Goal: Communication & Community: Answer question/provide support

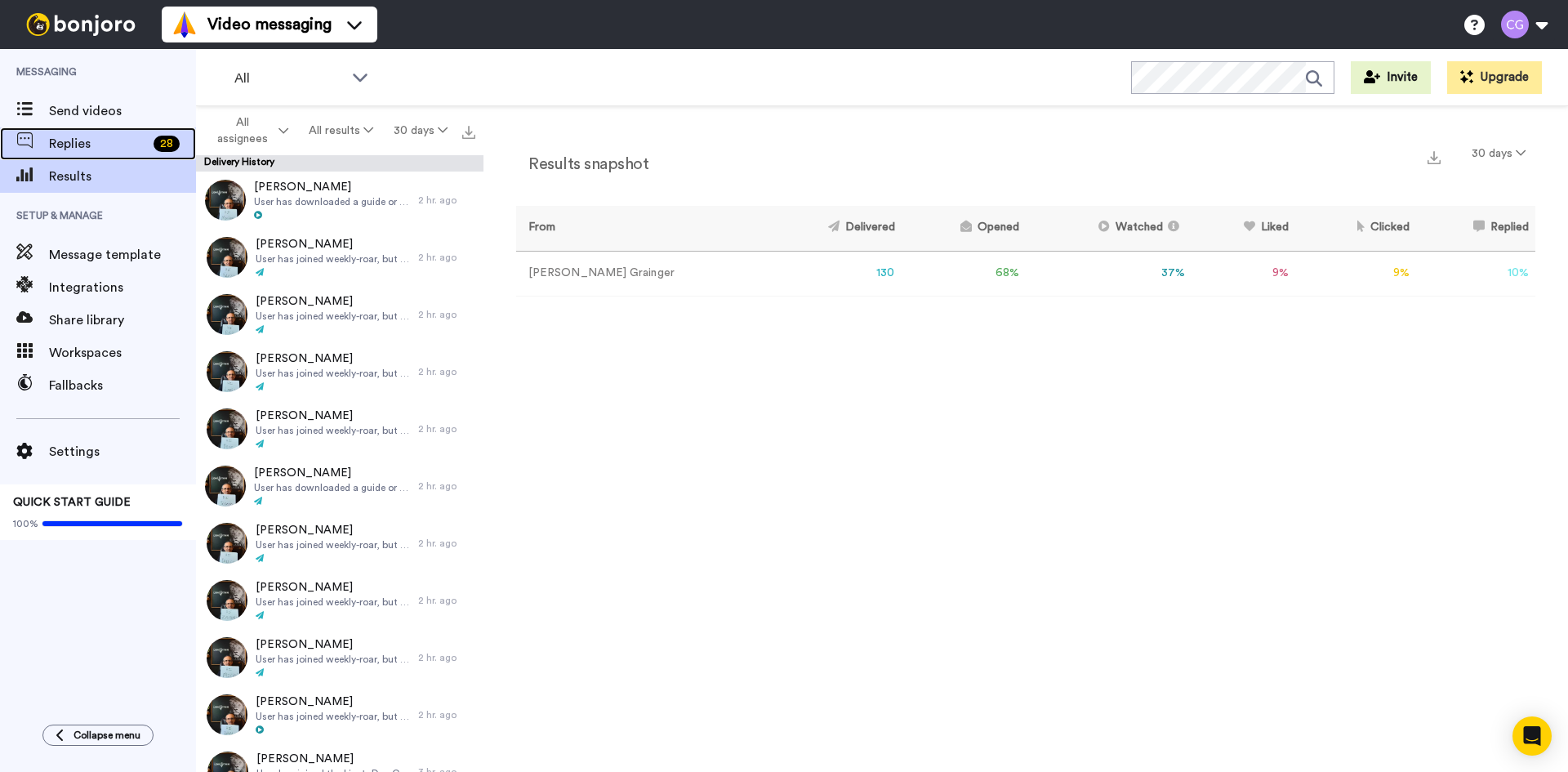
click at [143, 143] on span "Replies" at bounding box center [98, 144] width 98 height 20
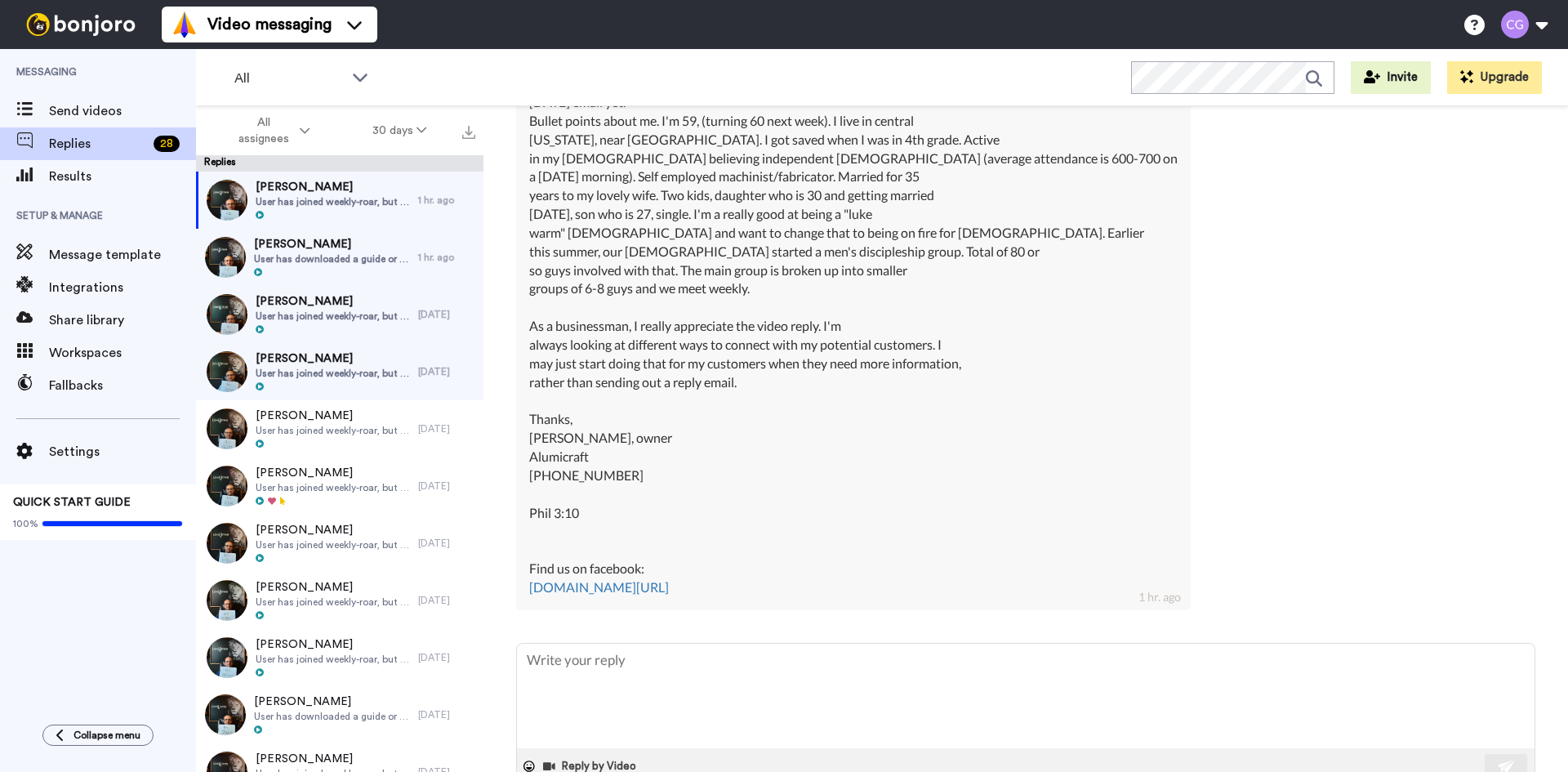
scroll to position [572, 0]
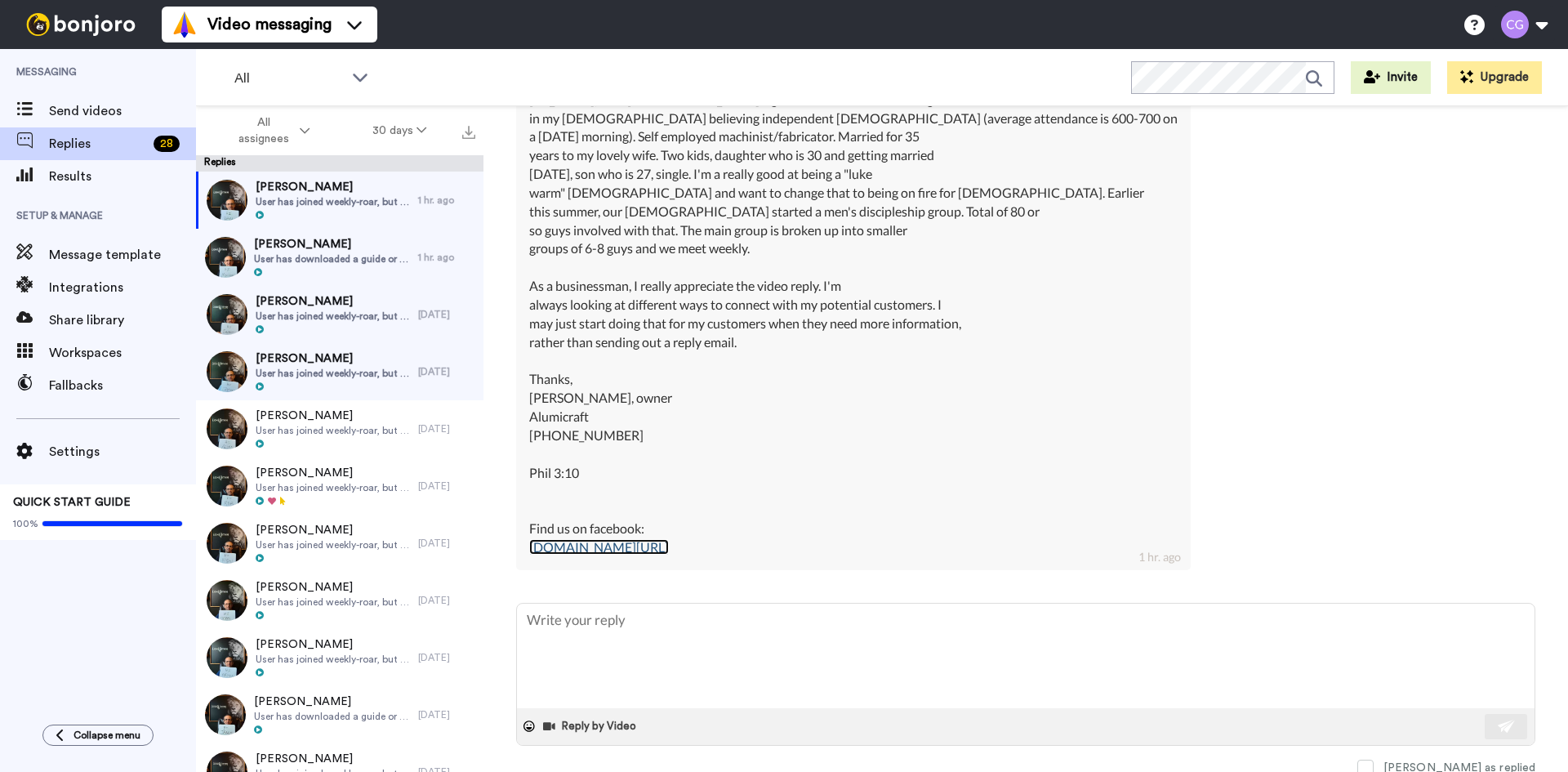
click at [669, 545] on link "[DOMAIN_NAME][URL]" at bounding box center [599, 547] width 140 height 15
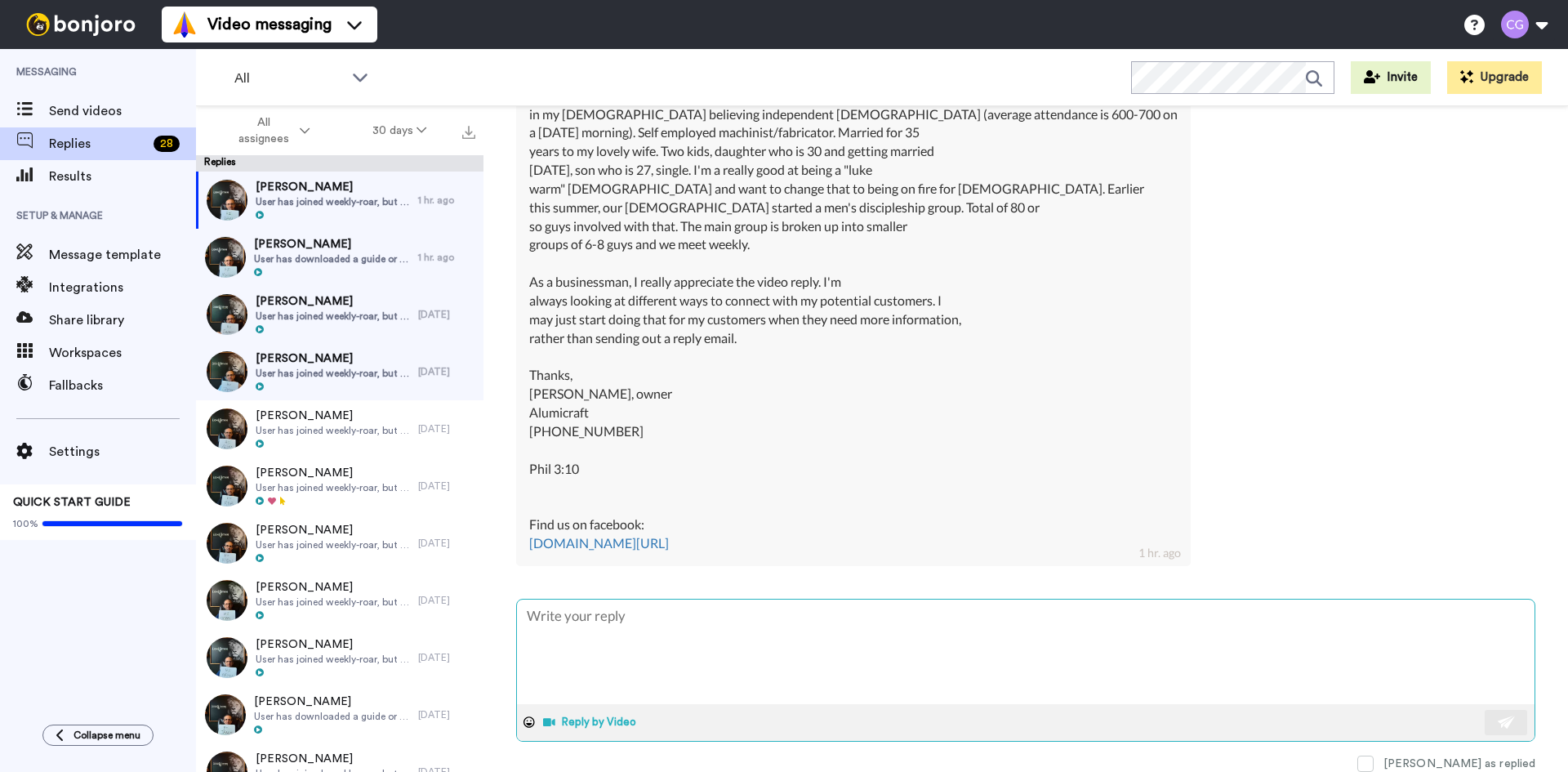
click at [580, 716] on button "Reply by Video" at bounding box center [591, 722] width 100 height 25
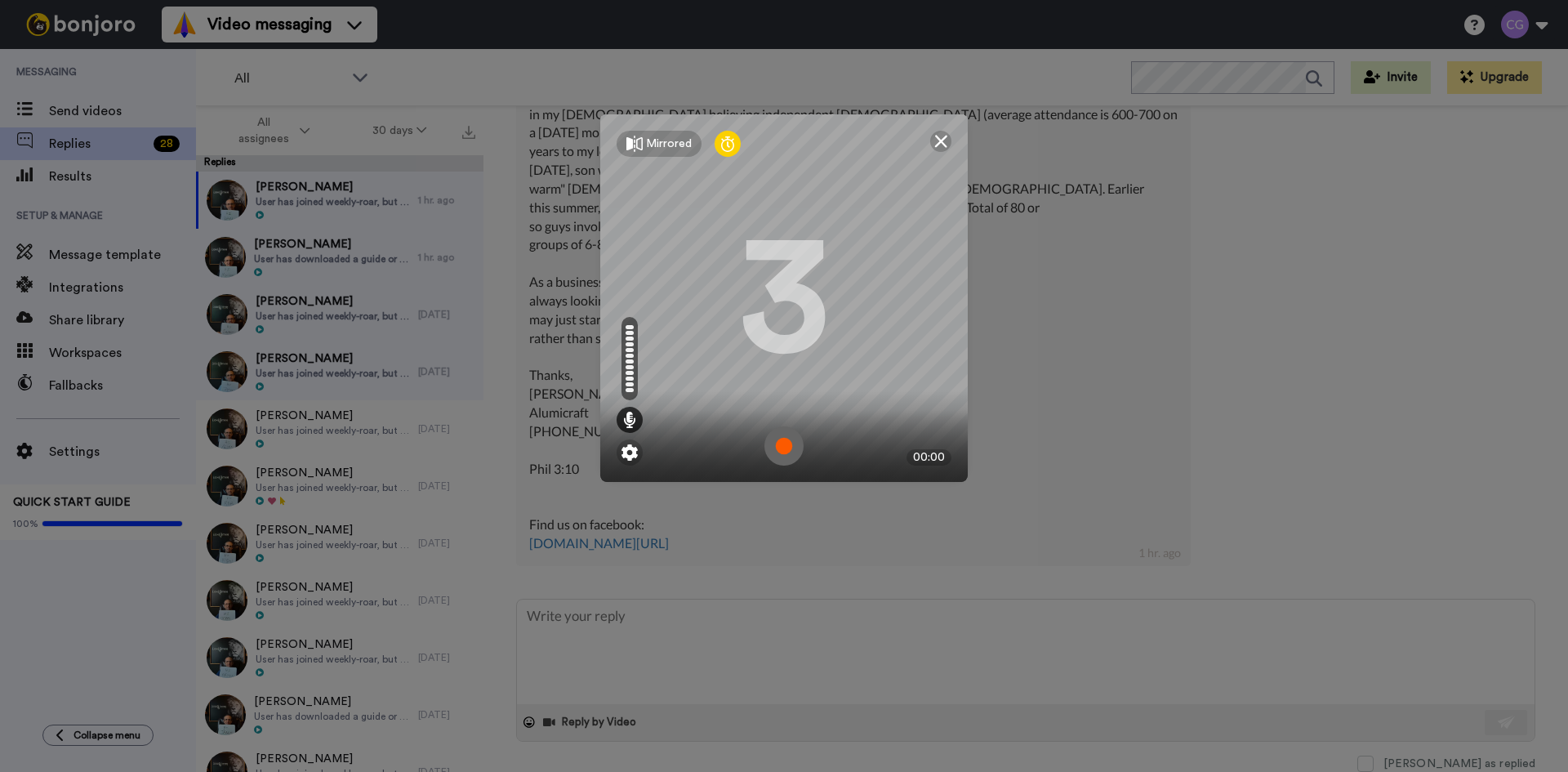
click at [775, 442] on img at bounding box center [784, 445] width 39 height 39
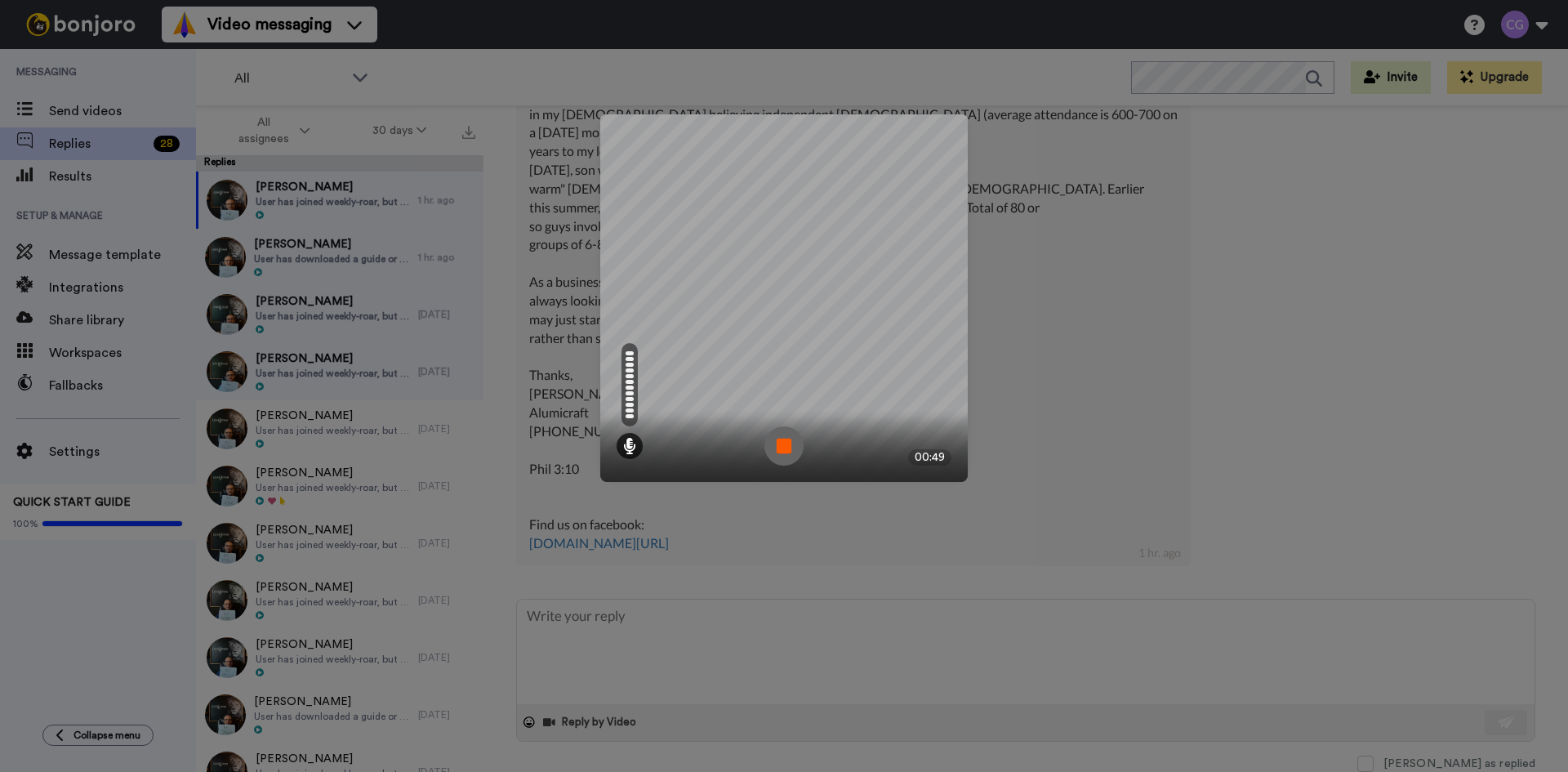
click at [775, 442] on img at bounding box center [784, 445] width 39 height 39
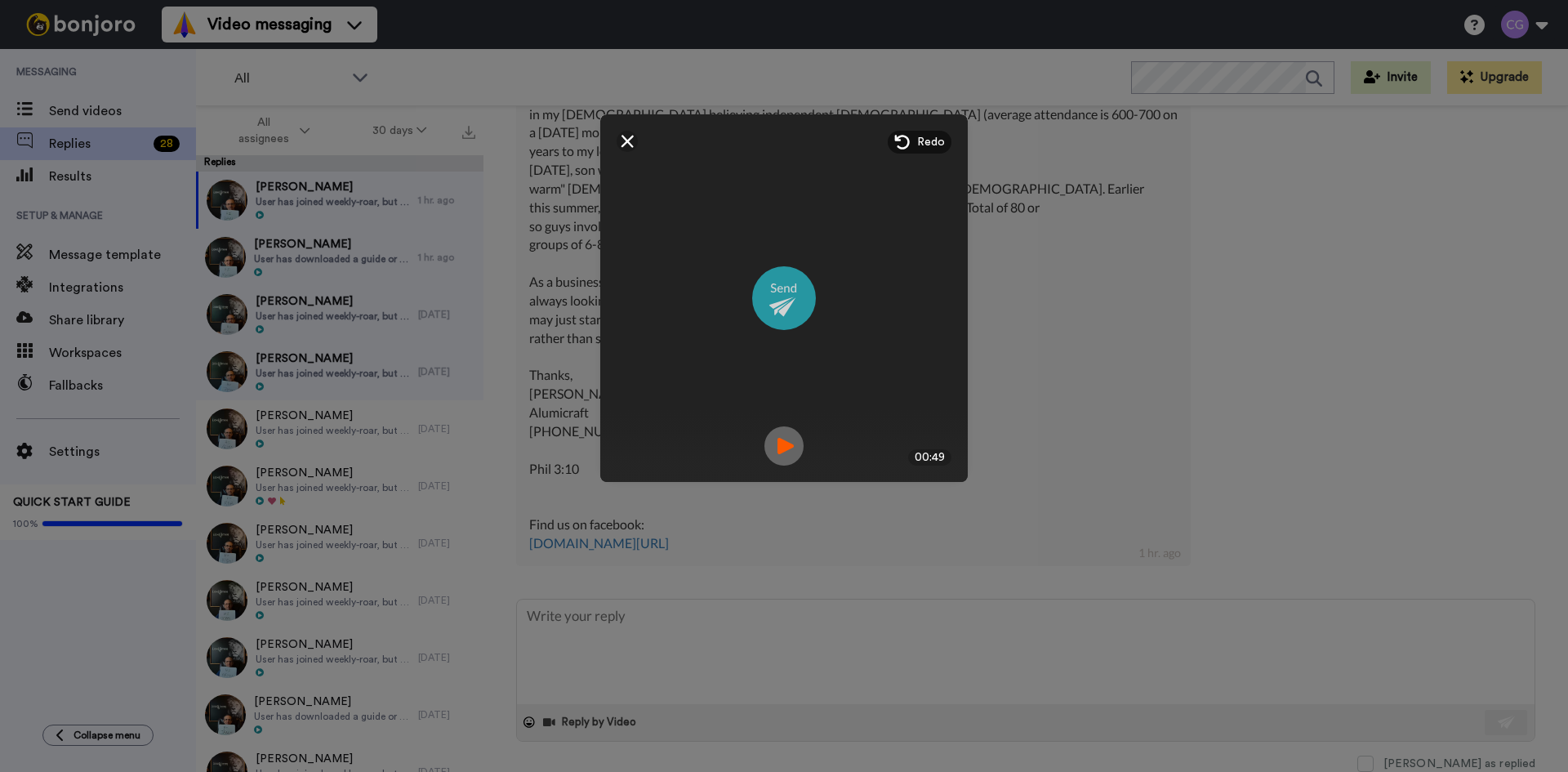
click at [781, 317] on img at bounding box center [784, 298] width 64 height 64
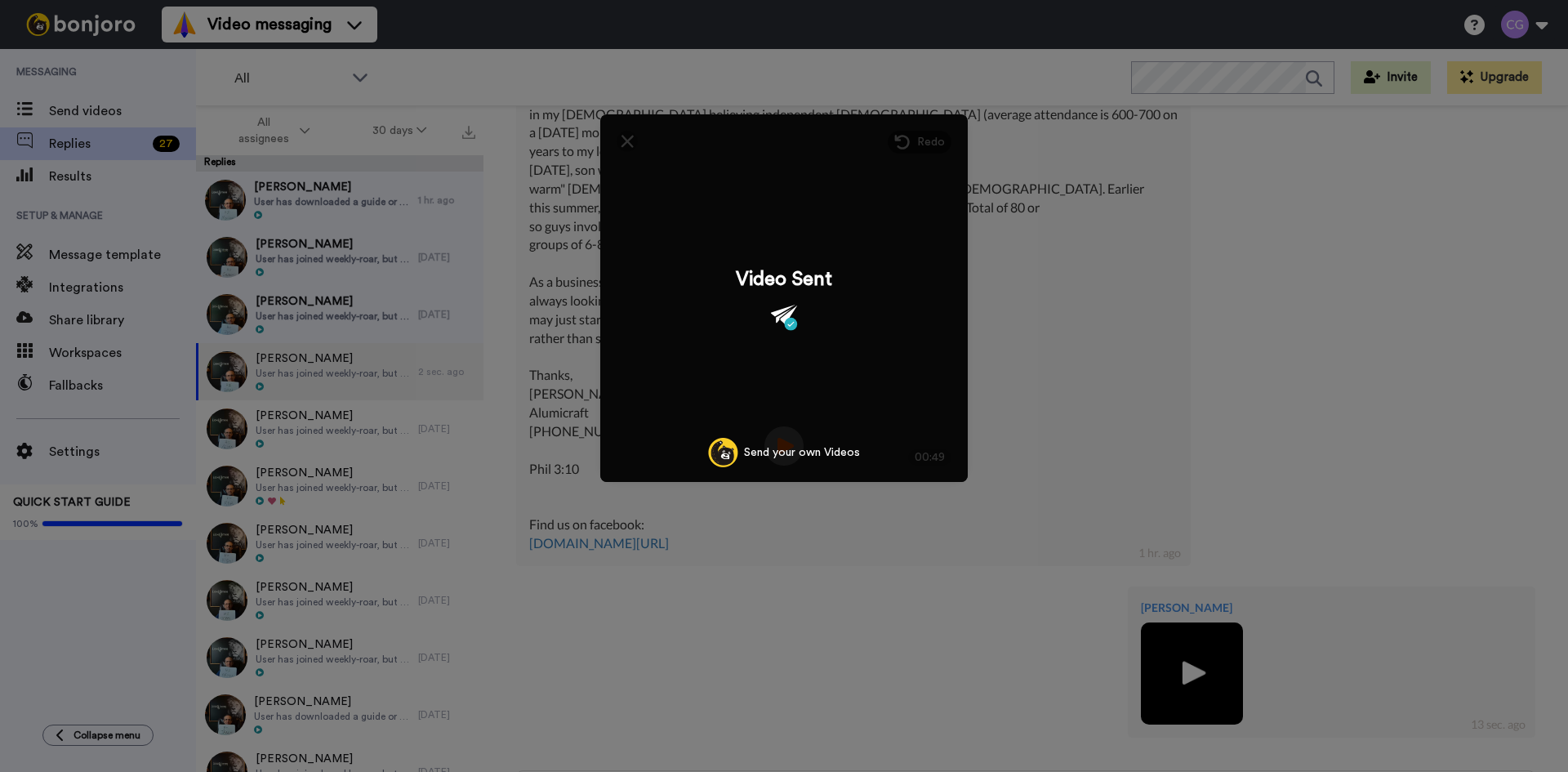
click at [1143, 452] on div "Mirrored Redo 3 00:49 Video Sent Send your own Videos" at bounding box center [784, 386] width 1568 height 772
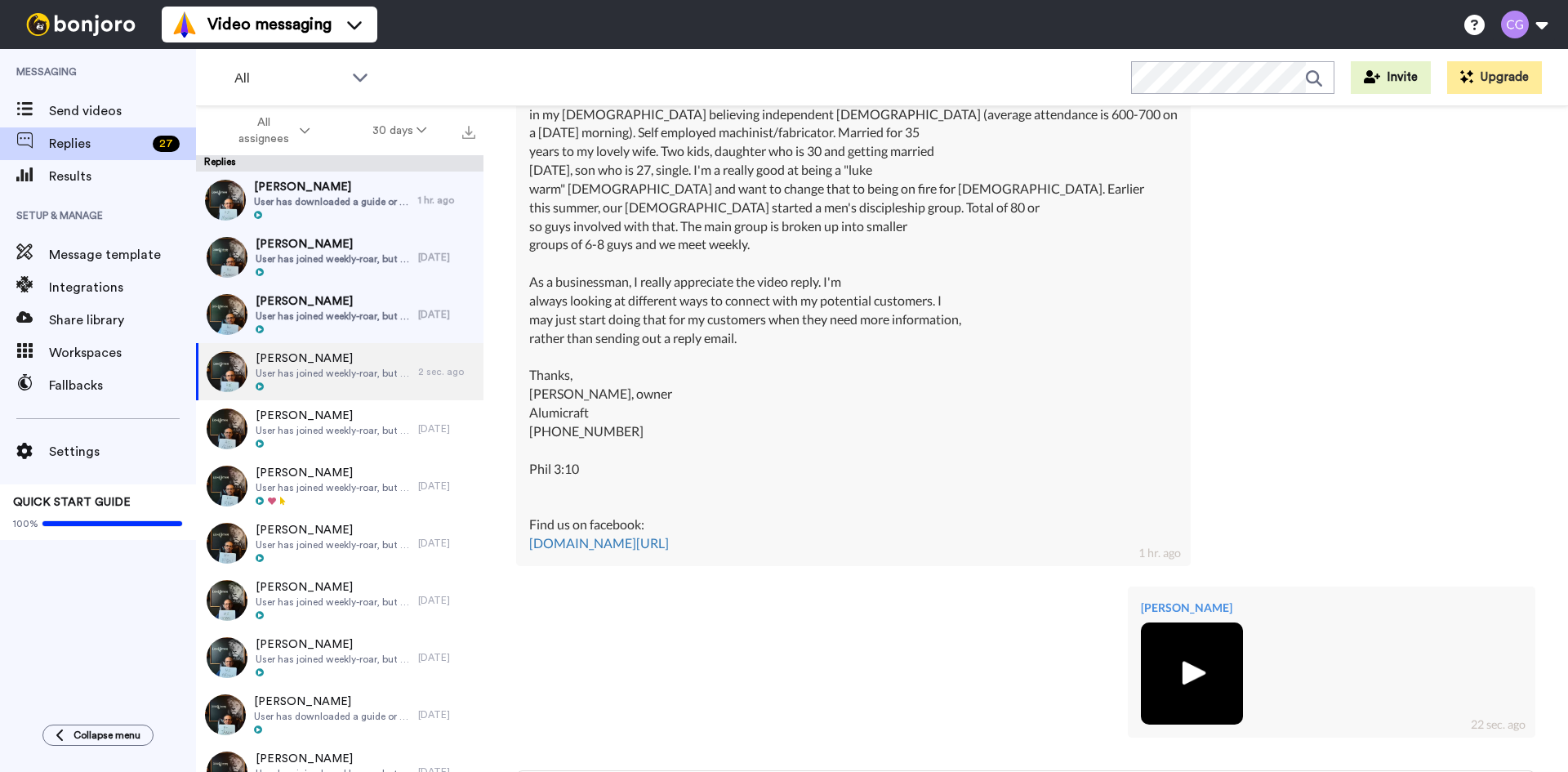
scroll to position [747, 0]
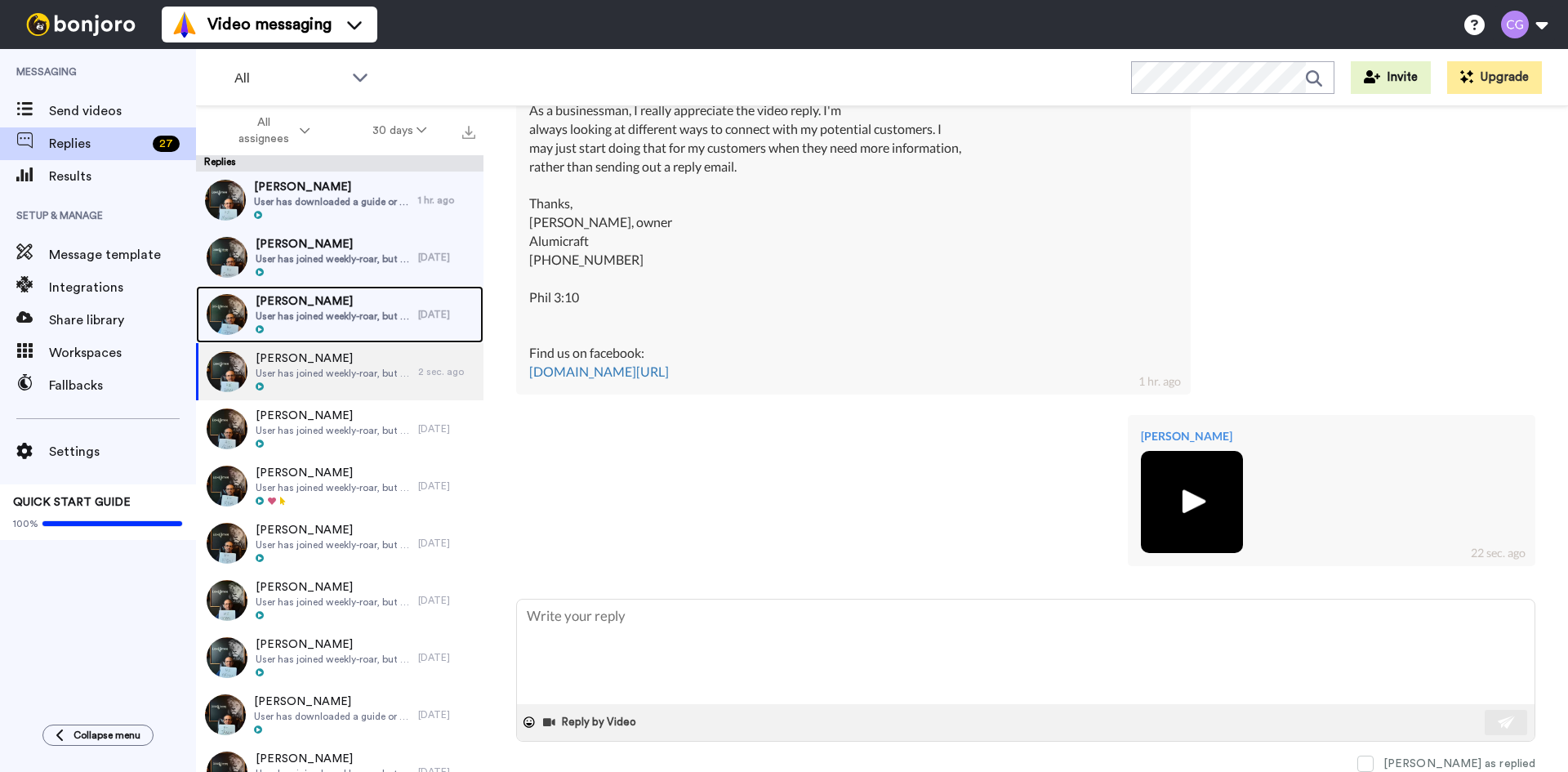
click at [331, 306] on span "[PERSON_NAME]" at bounding box center [333, 302] width 154 height 16
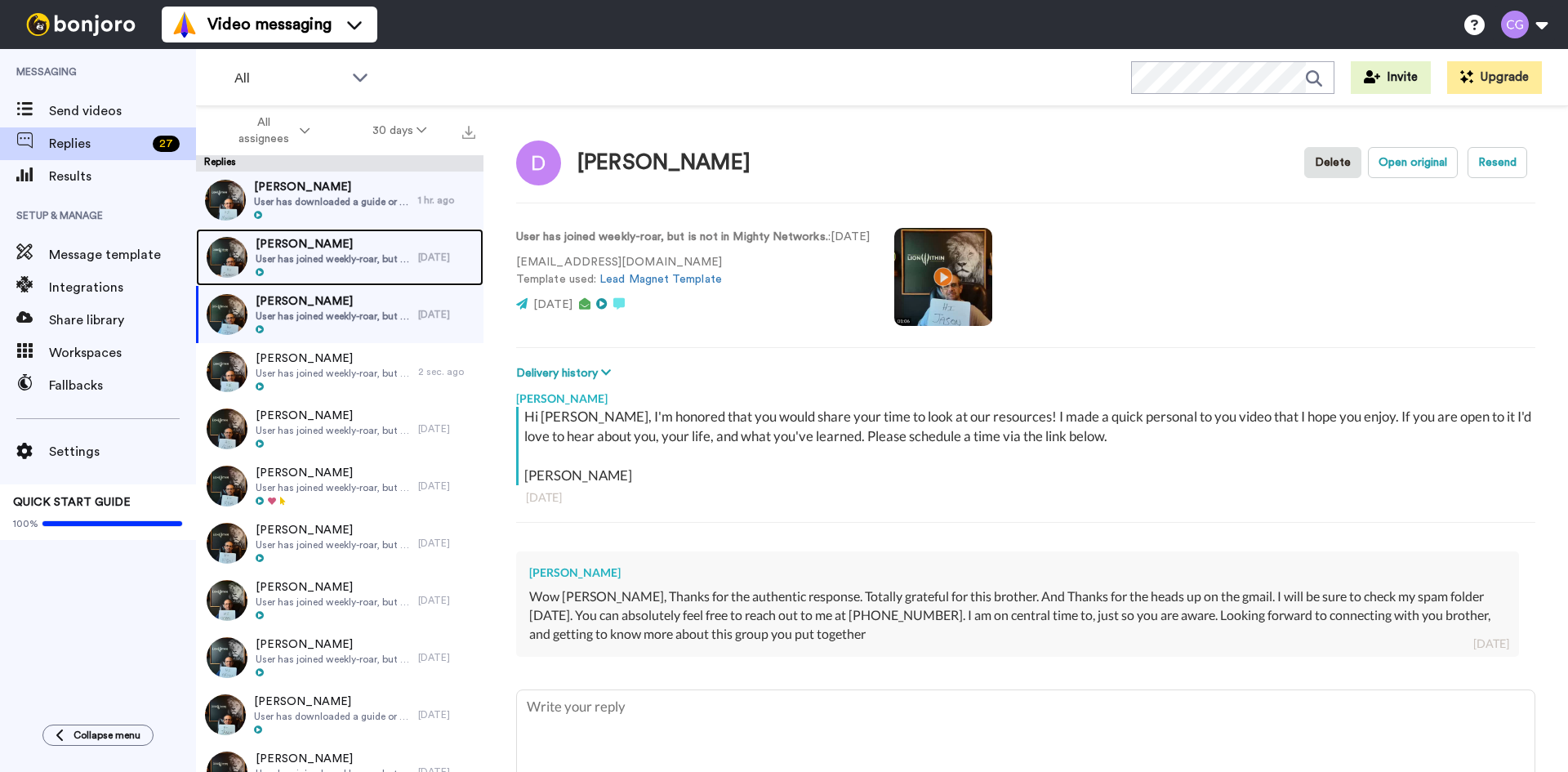
click at [303, 259] on span "User has joined weekly-roar, but is not in Mighty Networks." at bounding box center [333, 259] width 154 height 13
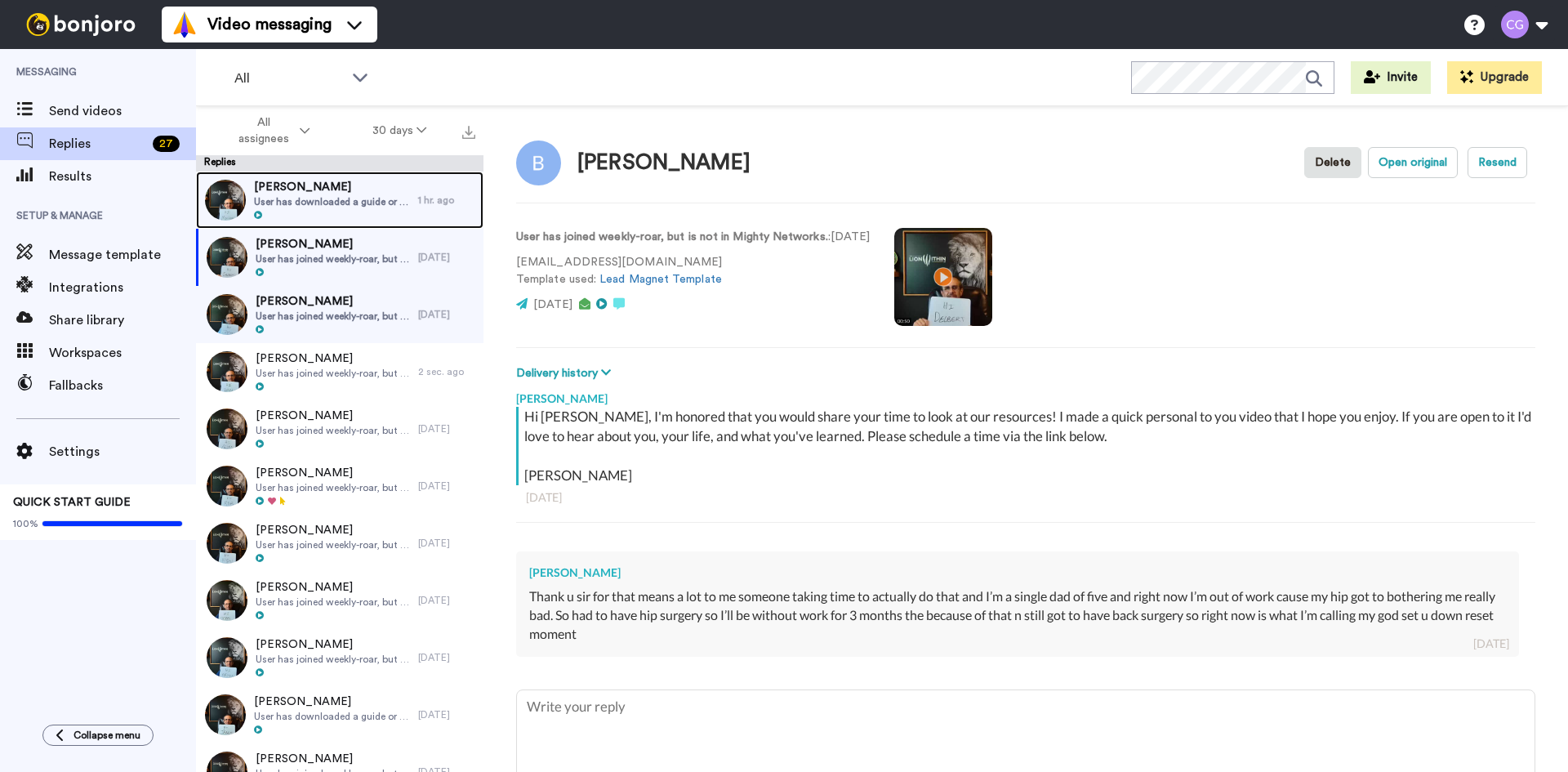
click at [291, 203] on span "User has downloaded a guide or filled out a form that is not Weekly Roar, 30 Da…" at bounding box center [332, 202] width 156 height 13
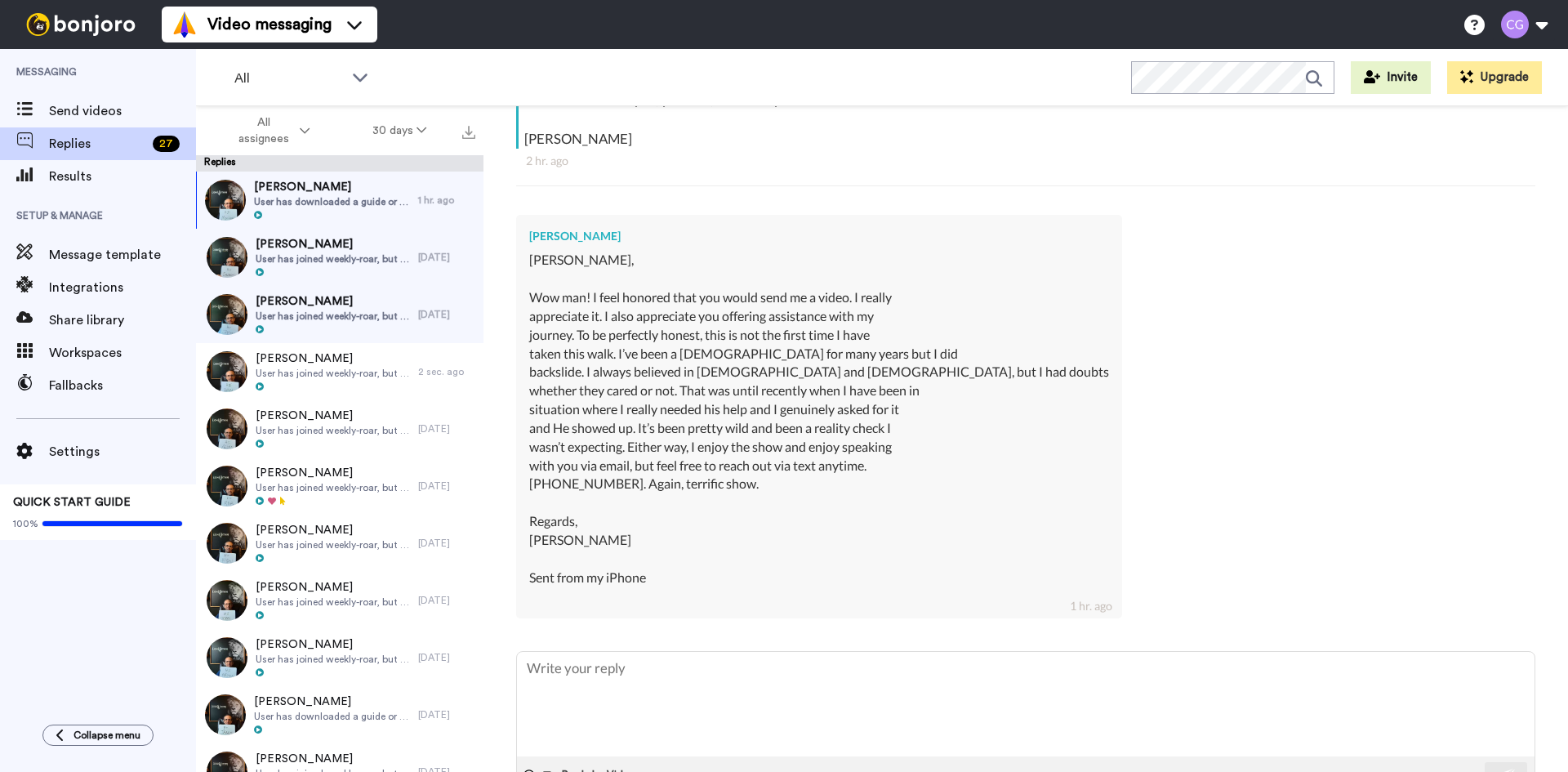
scroll to position [308, 0]
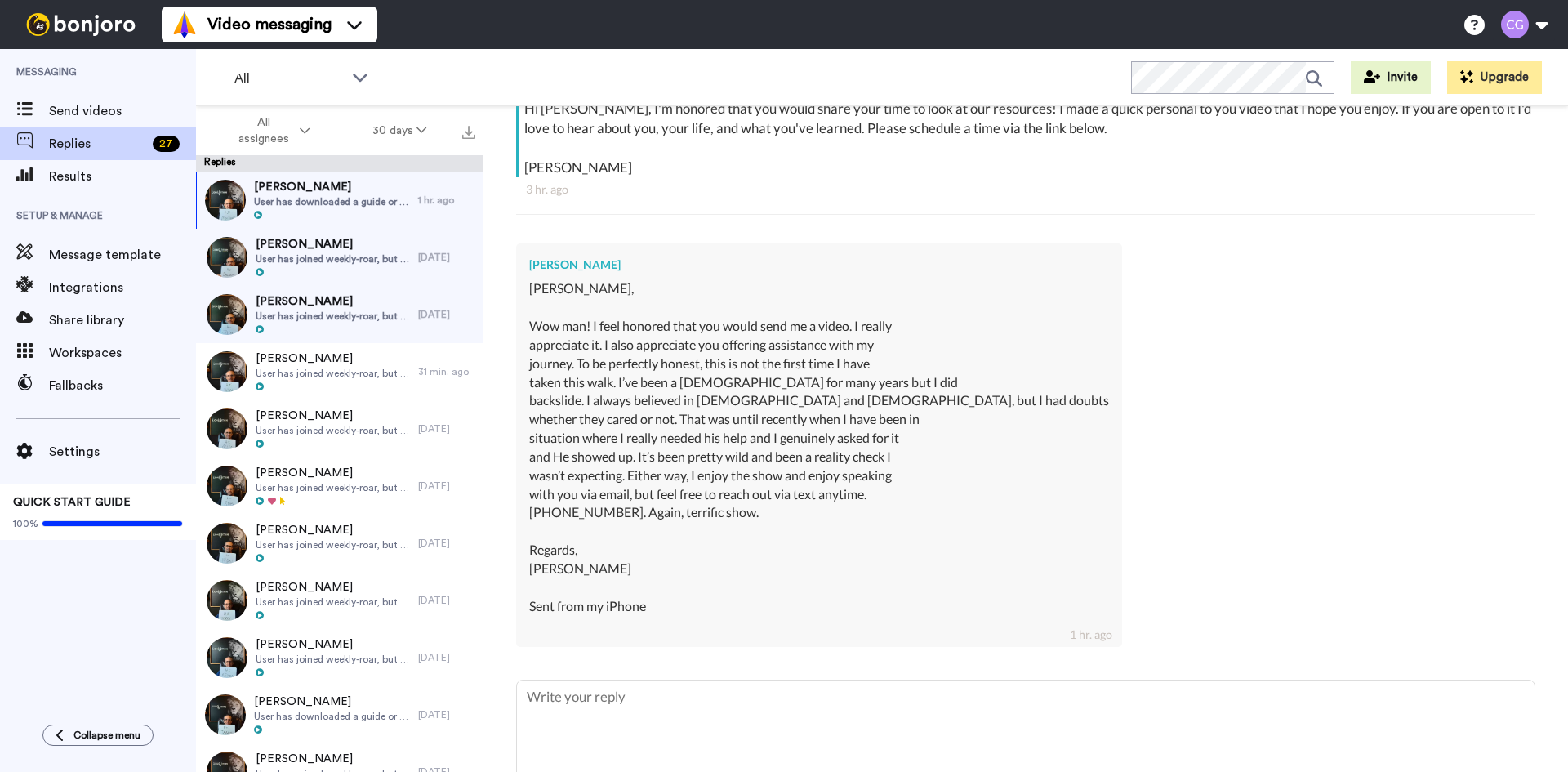
type textarea "x"
